Goal: Use online tool/utility: Utilize a website feature to perform a specific function

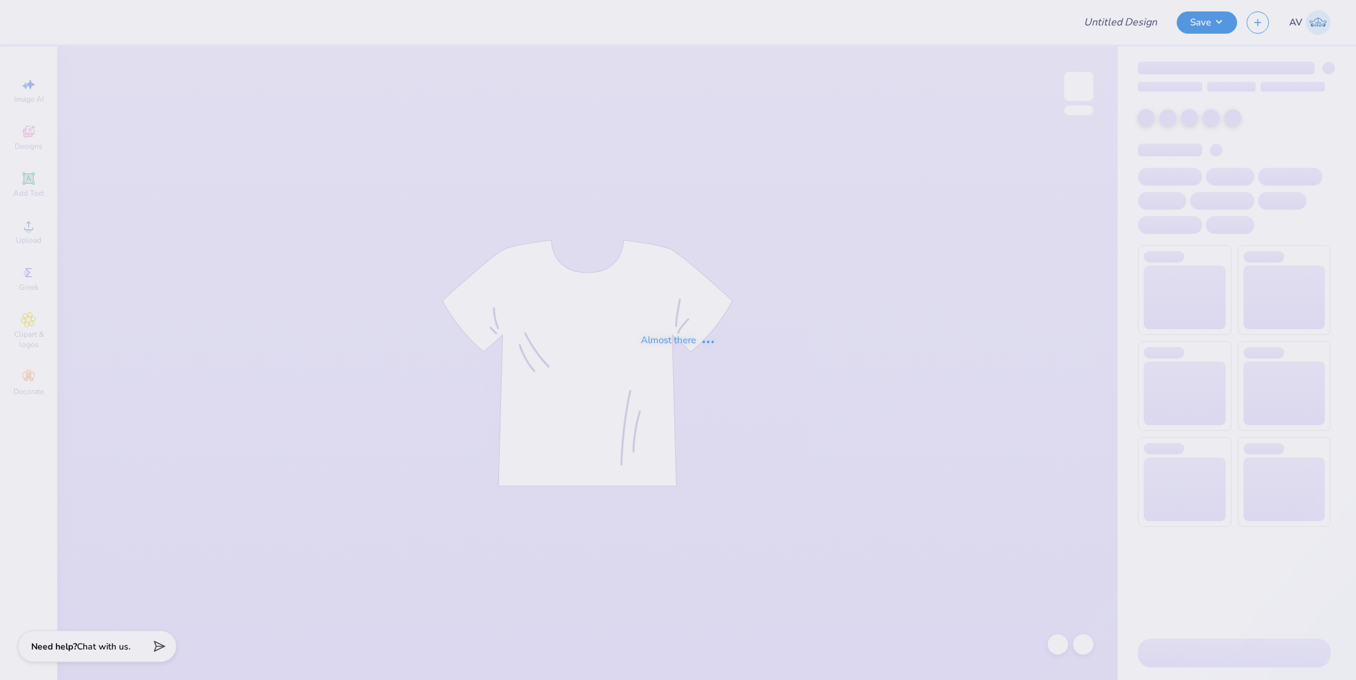
type input "Wedding Shirts"
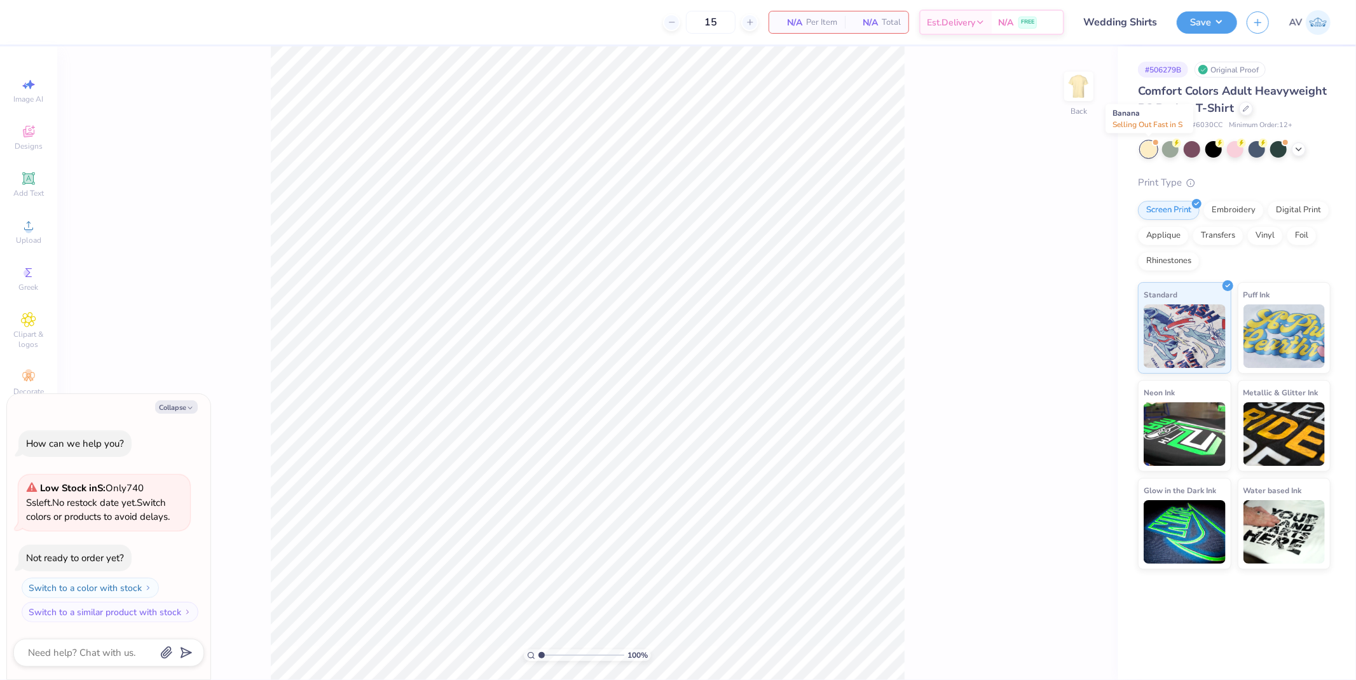
click at [1154, 144] on div at bounding box center [1155, 142] width 5 height 5
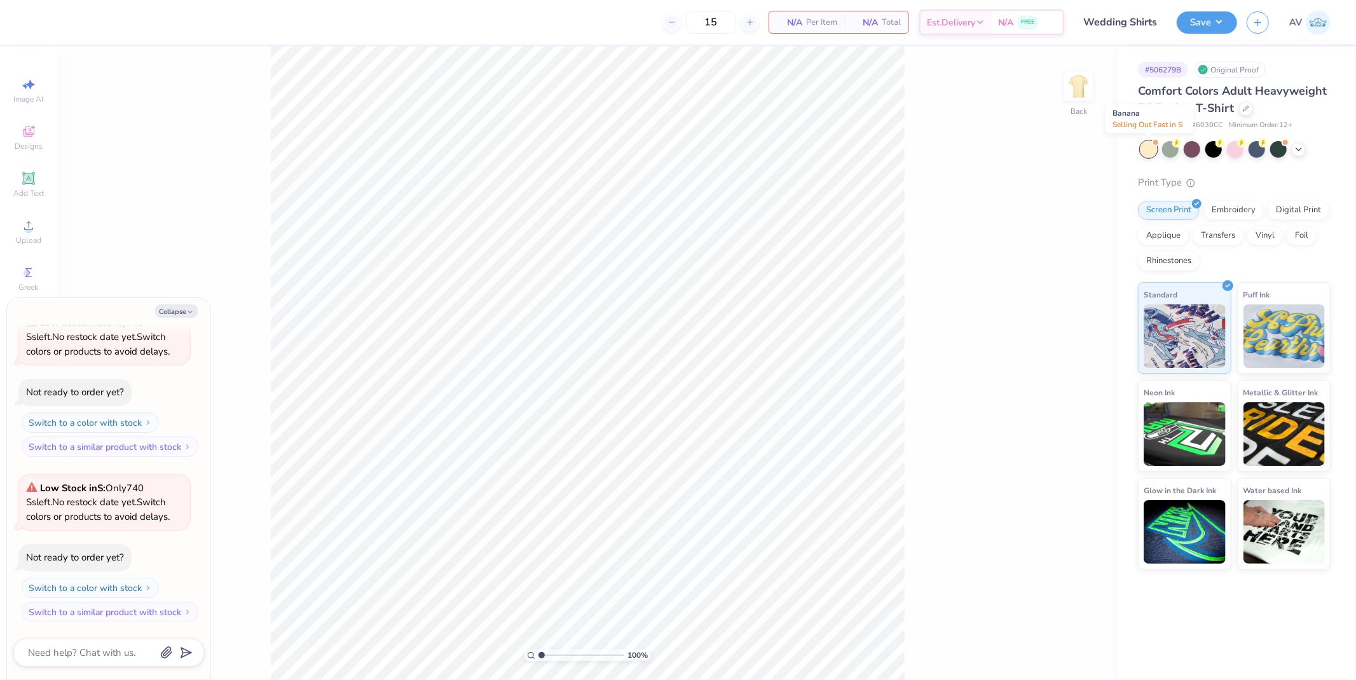
type textarea "x"
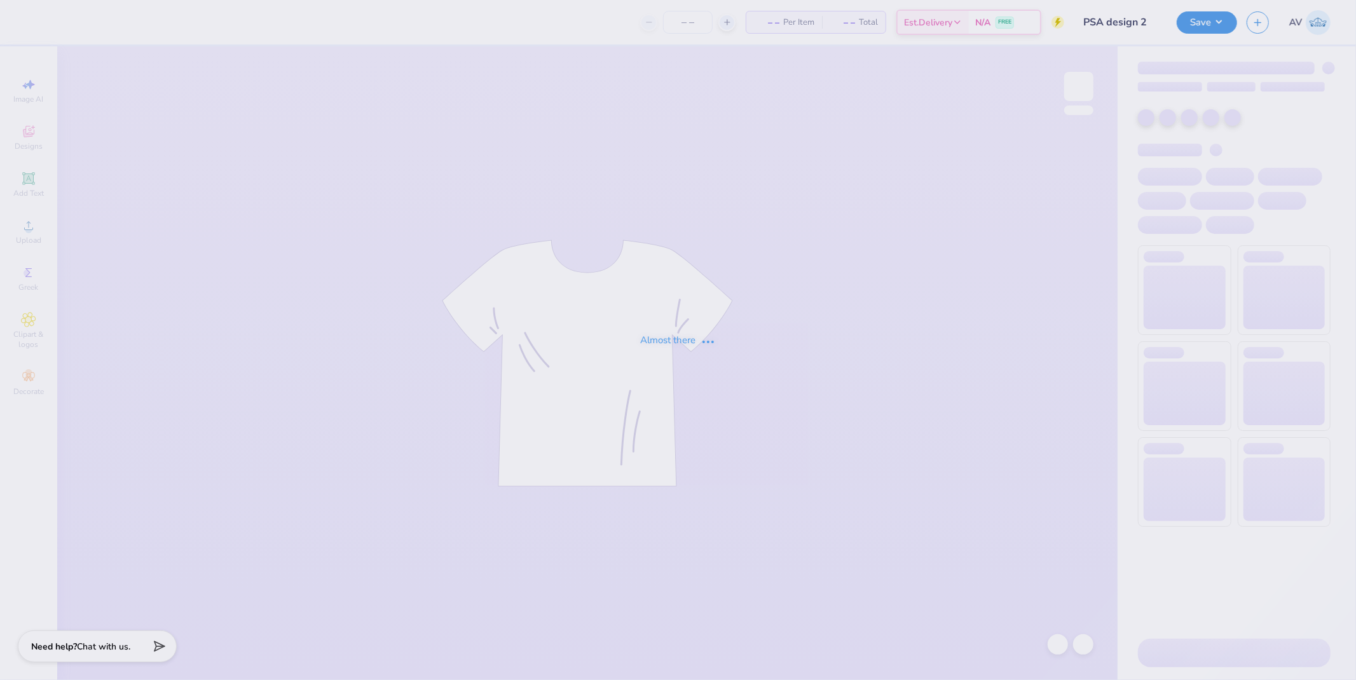
type input "PSA design 2"
type input "12"
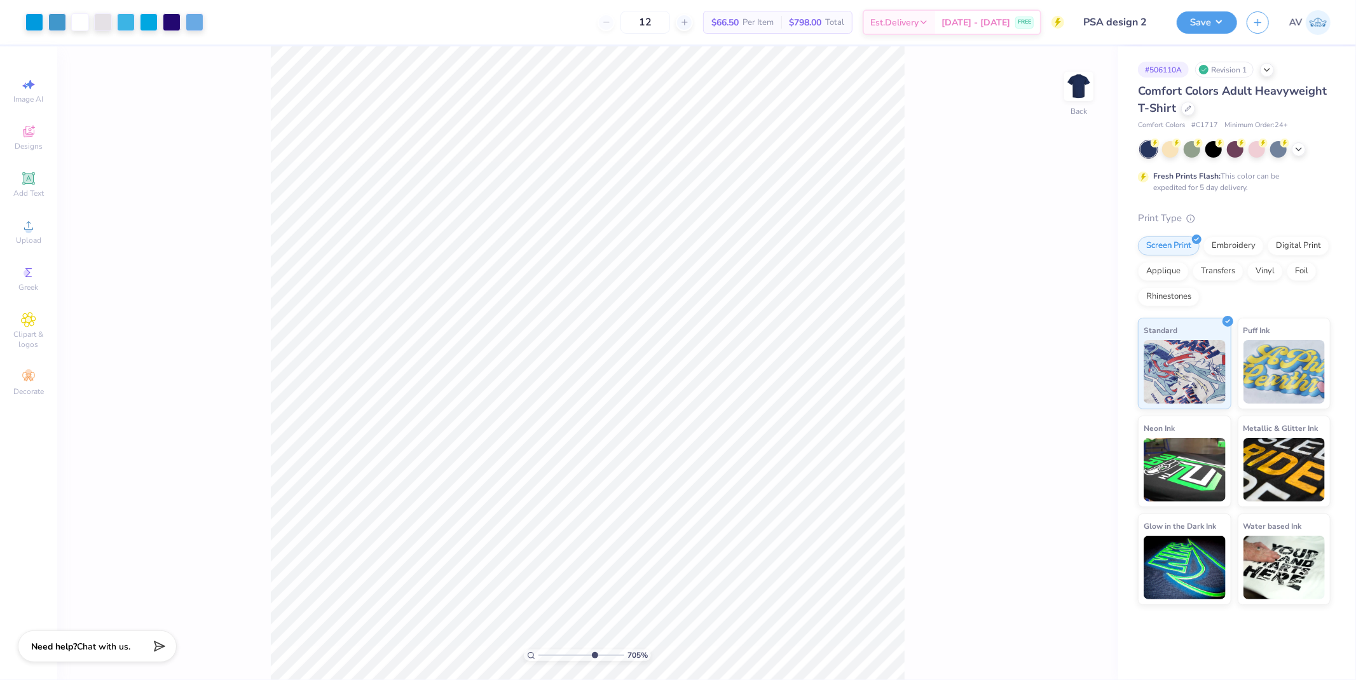
drag, startPoint x: 543, startPoint y: 652, endPoint x: 593, endPoint y: 649, distance: 50.3
click at [593, 650] on input "range" at bounding box center [581, 655] width 86 height 11
type input "7.05"
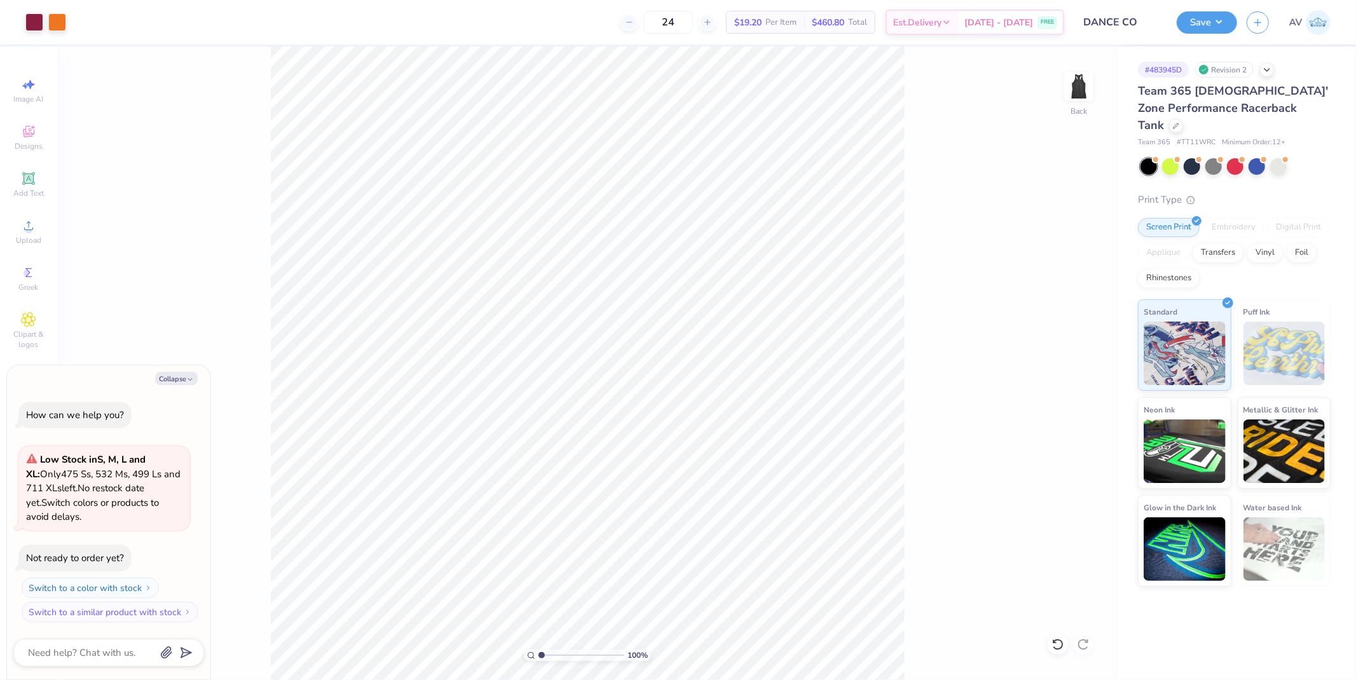
type textarea "x"
